Goal: Task Accomplishment & Management: Use online tool/utility

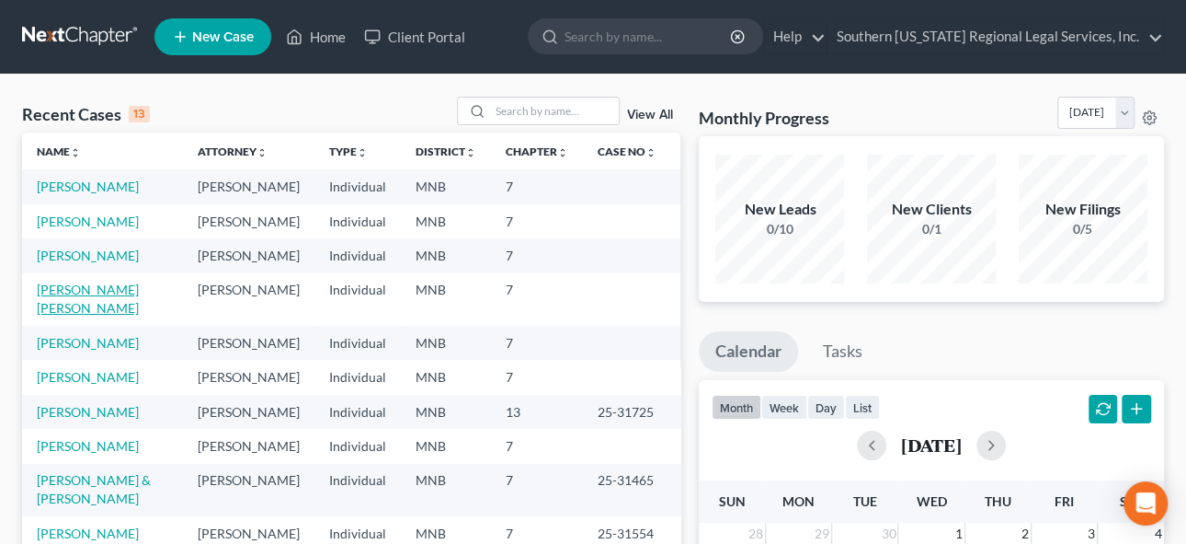
click at [100, 315] on link "[PERSON_NAME] [PERSON_NAME]" at bounding box center [88, 298] width 102 height 34
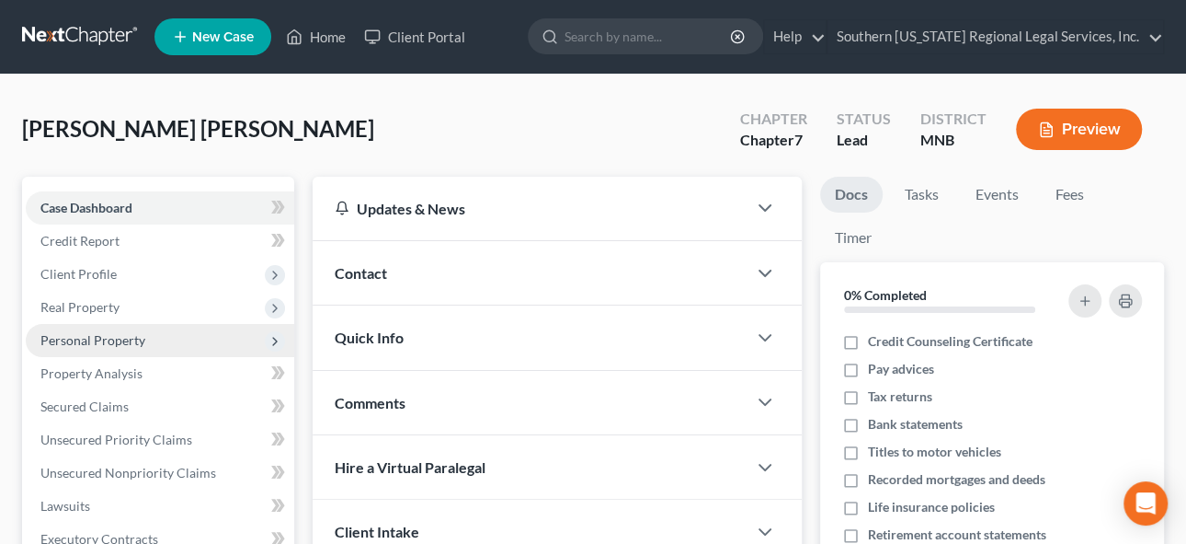
click at [88, 336] on span "Personal Property" at bounding box center [92, 340] width 105 height 16
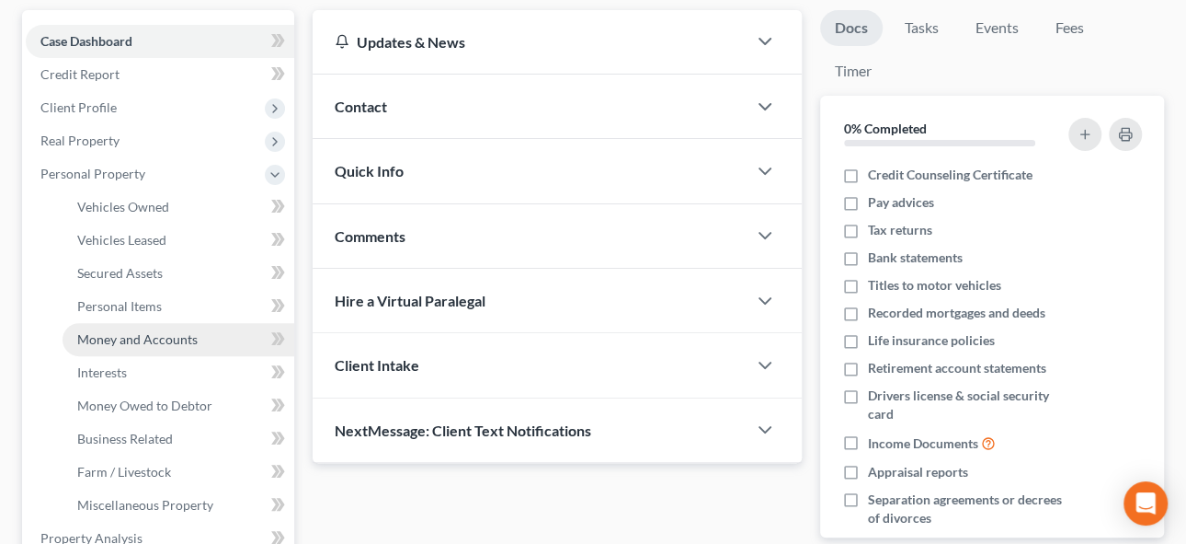
click at [147, 331] on span "Money and Accounts" at bounding box center [137, 339] width 120 height 16
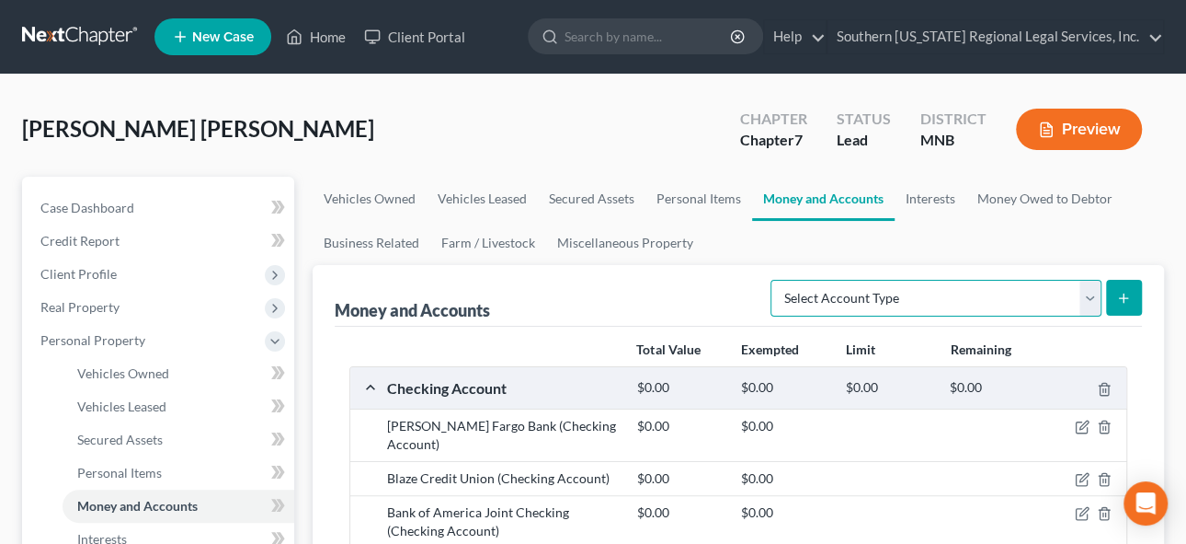
click at [1093, 293] on select "Select Account Type Brokerage Cash on Hand Certificates of Deposit Checking Acc…" at bounding box center [936, 298] width 331 height 37
click at [586, 261] on link "Miscellaneous Property" at bounding box center [625, 243] width 158 height 44
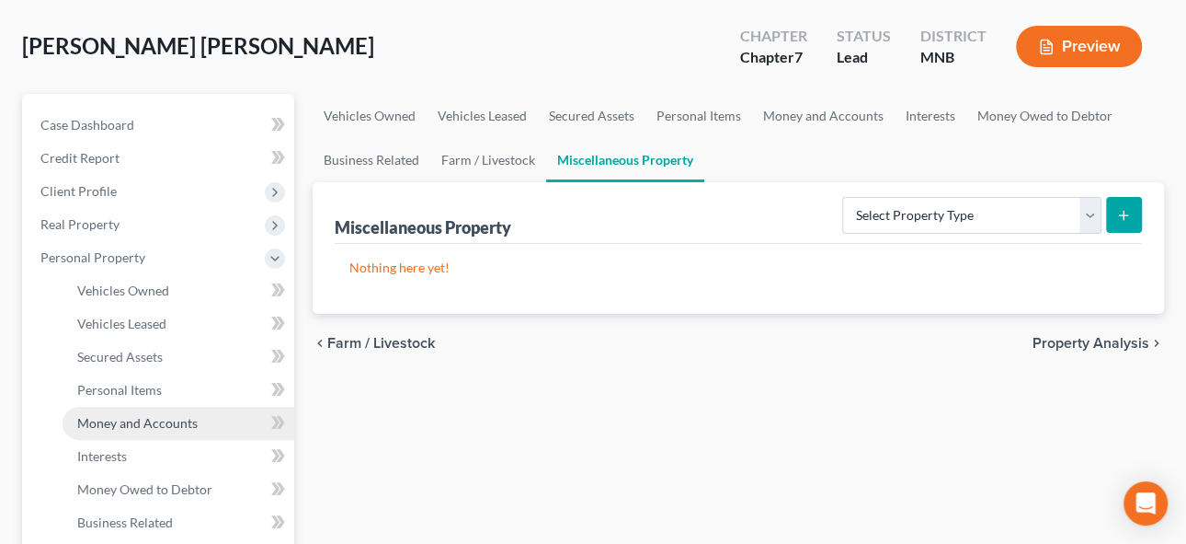
click at [161, 419] on span "Money and Accounts" at bounding box center [137, 423] width 120 height 16
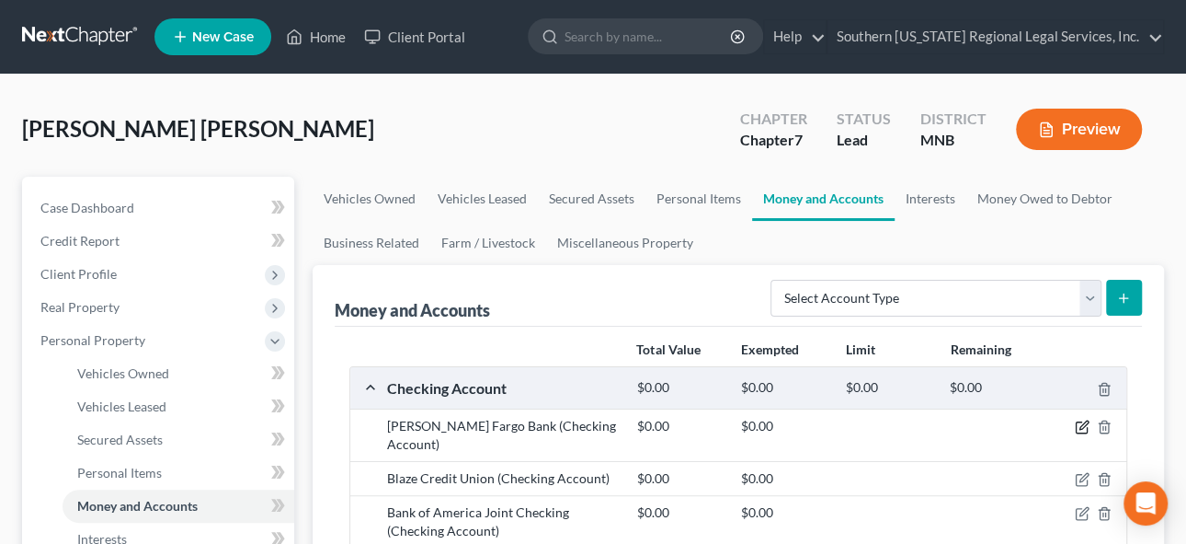
click at [1082, 424] on icon "button" at bounding box center [1082, 426] width 15 height 15
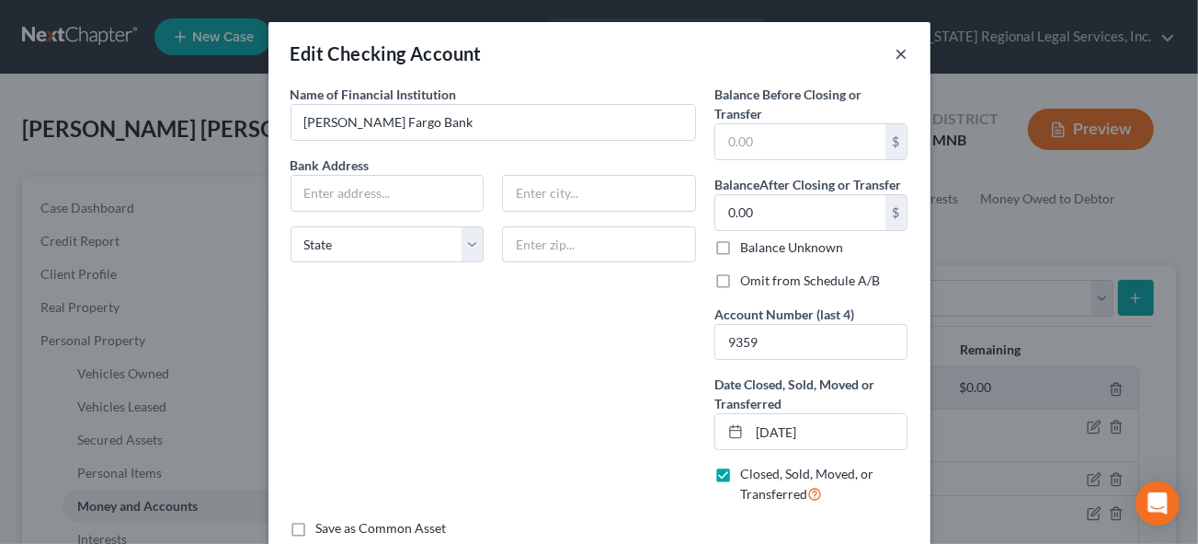
click at [898, 55] on button "×" at bounding box center [902, 53] width 13 height 22
